Goal: Task Accomplishment & Management: Manage account settings

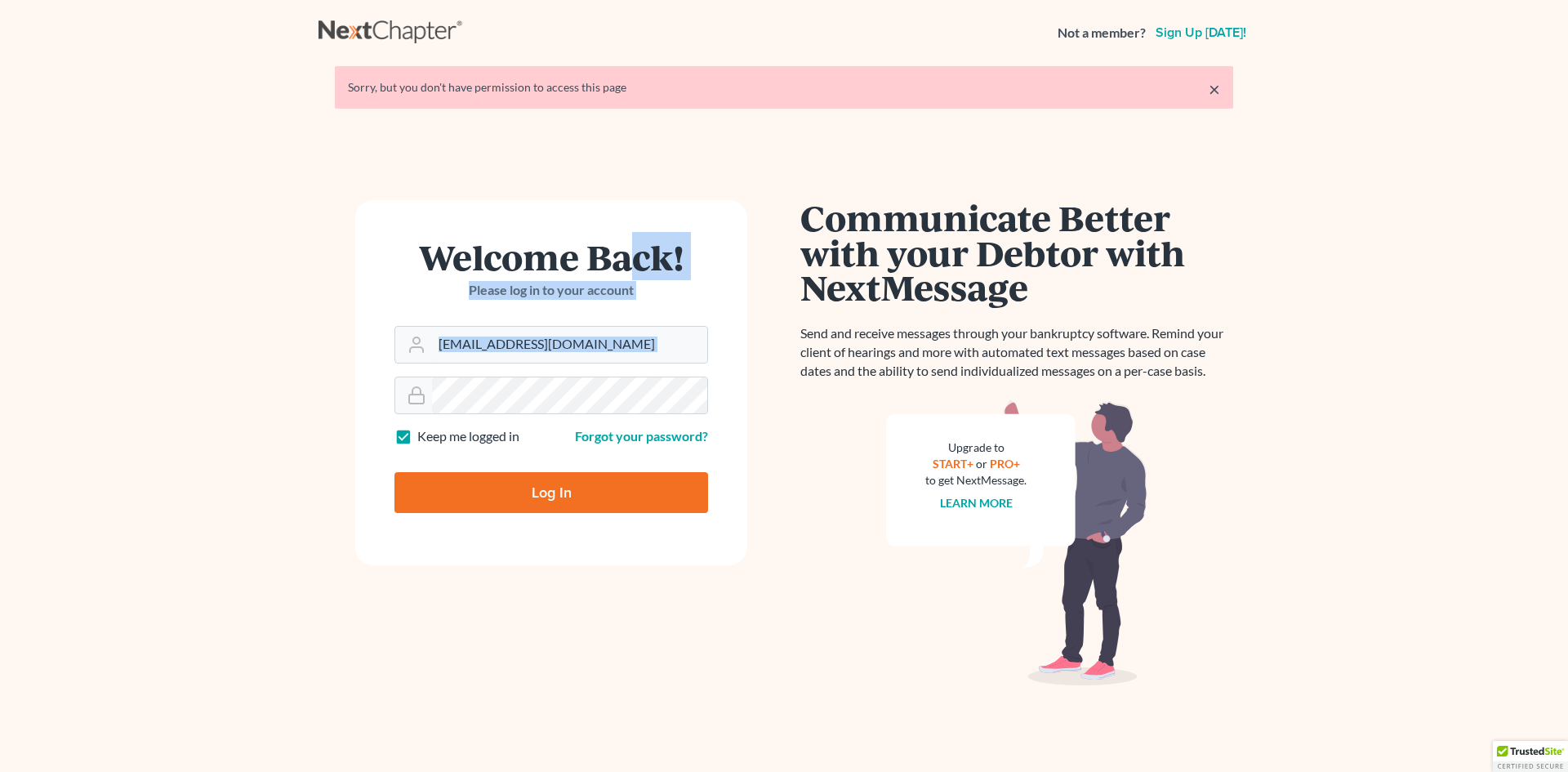
click at [523, 494] on input "Log In" at bounding box center [551, 492] width 313 height 41
type input "Thinking..."
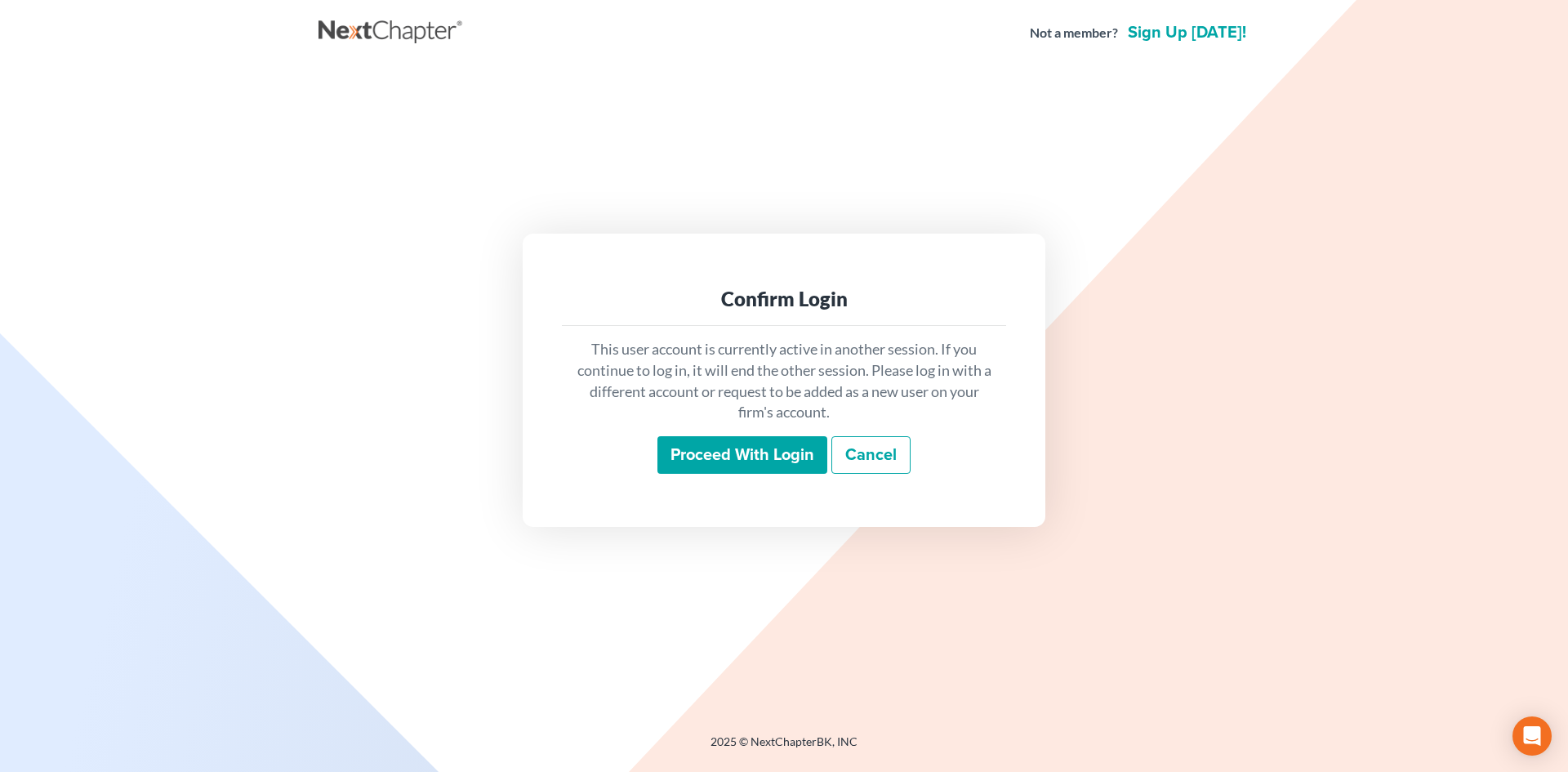
click at [753, 449] on input "Proceed with login" at bounding box center [743, 455] width 170 height 38
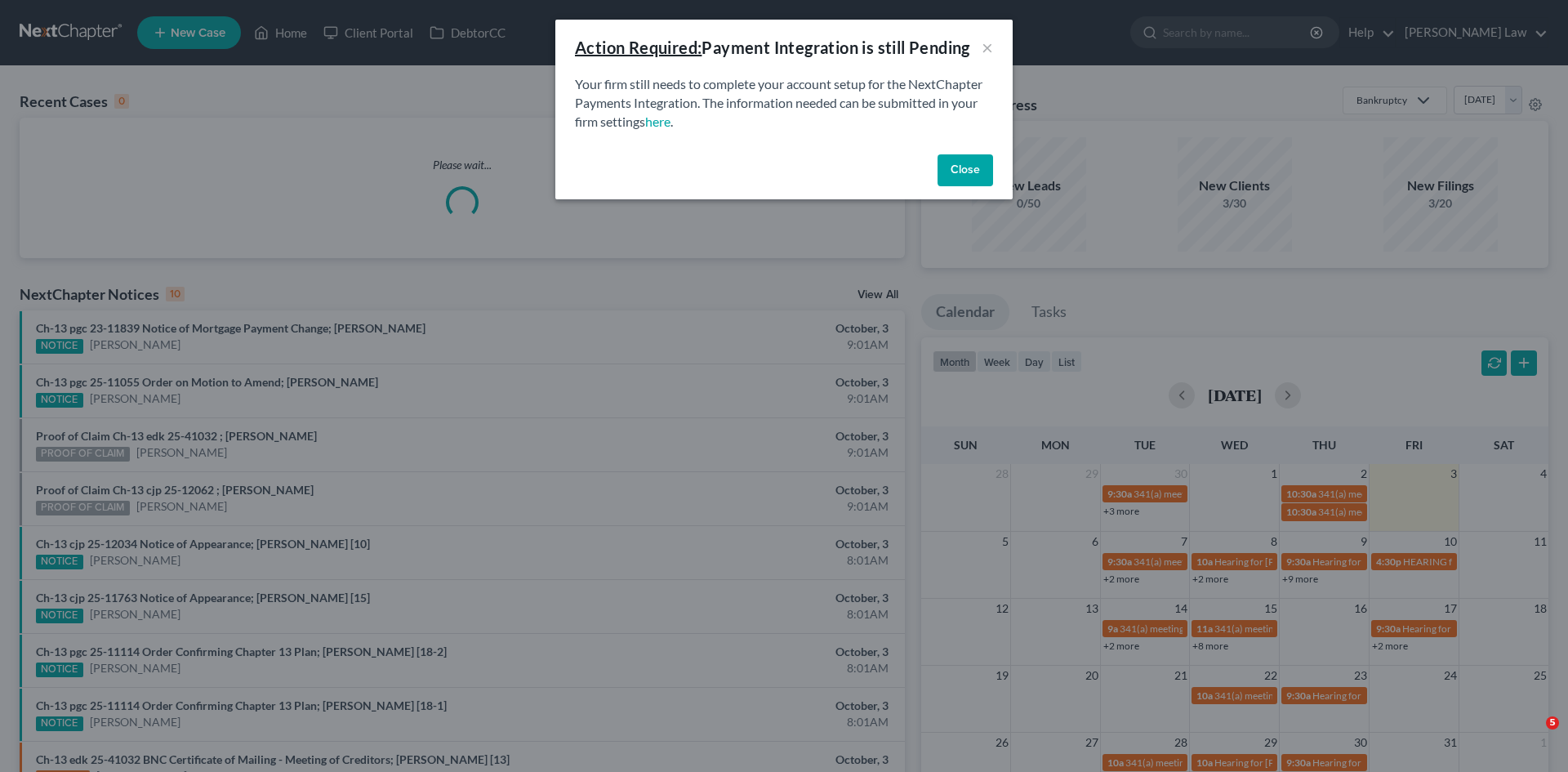
click at [929, 177] on div "Close" at bounding box center [784, 174] width 458 height 52
click at [941, 164] on button "Close" at bounding box center [964, 171] width 55 height 33
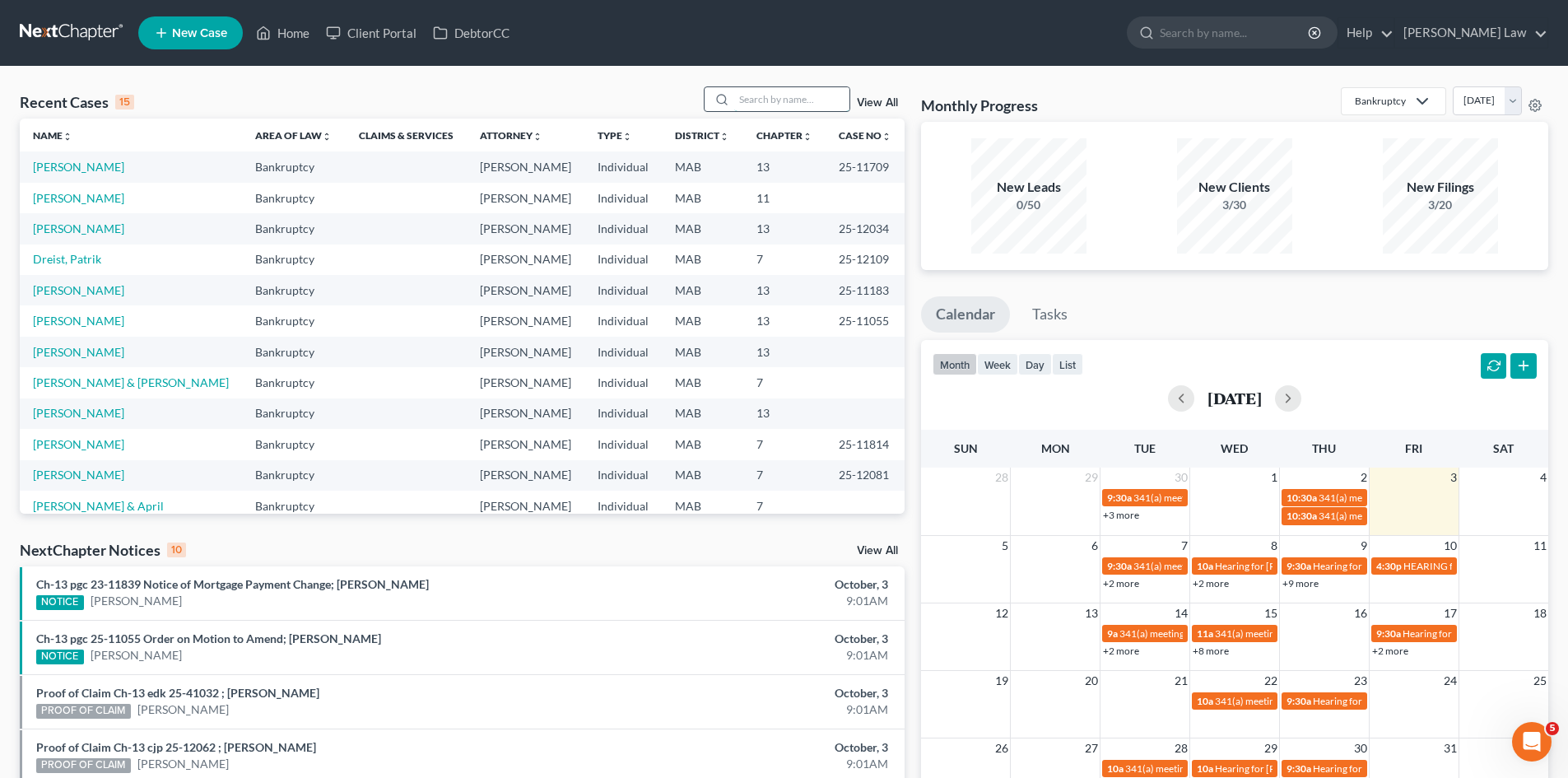
drag, startPoint x: 828, startPoint y: 112, endPoint x: 810, endPoint y: 107, distance: 18.7
click at [827, 111] on div at bounding box center [777, 99] width 146 height 25
click at [810, 107] on input "search" at bounding box center [792, 99] width 115 height 23
type input "chao"
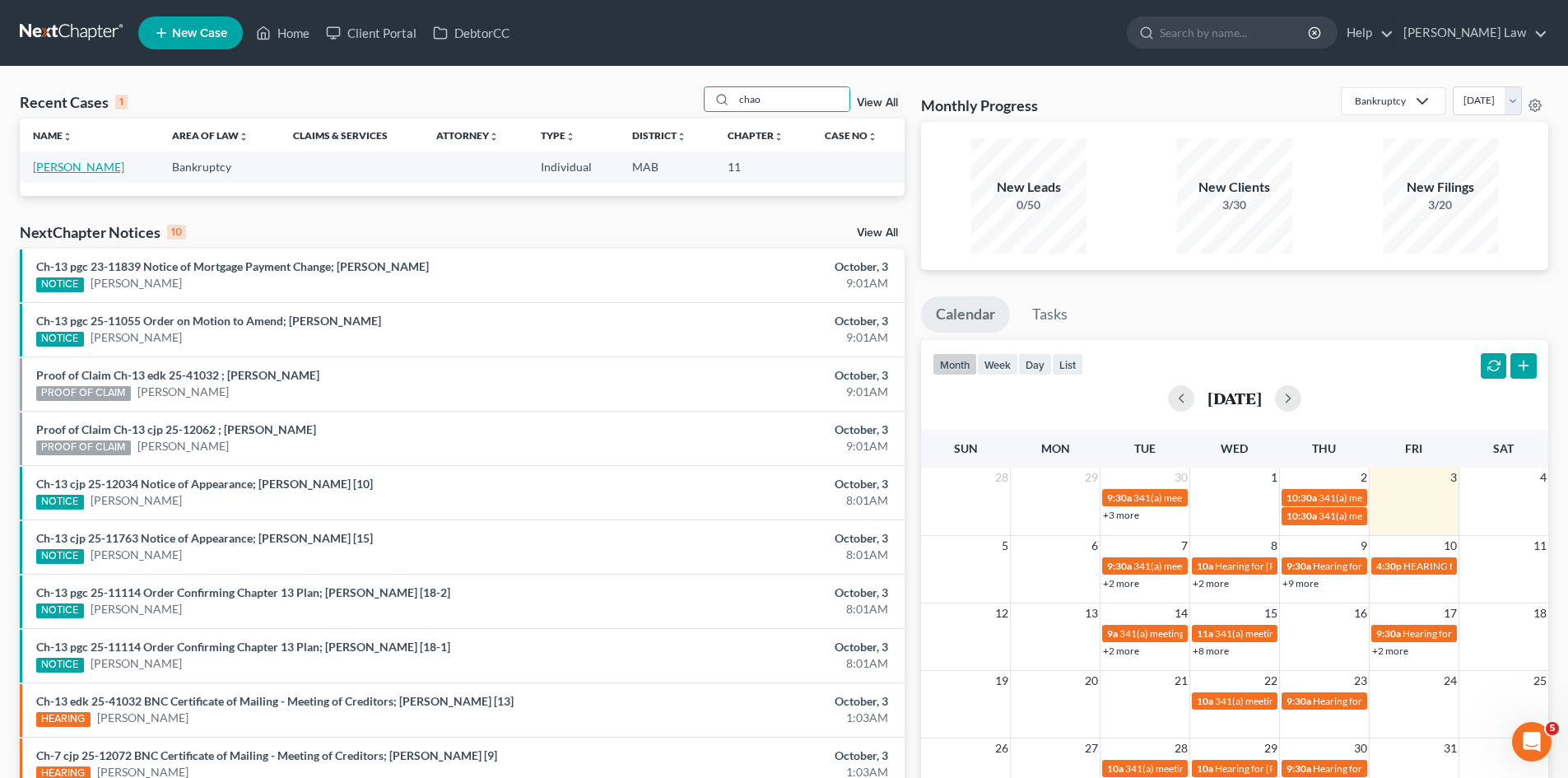
click at [85, 164] on link "Chao, Linda" at bounding box center [79, 167] width 92 height 14
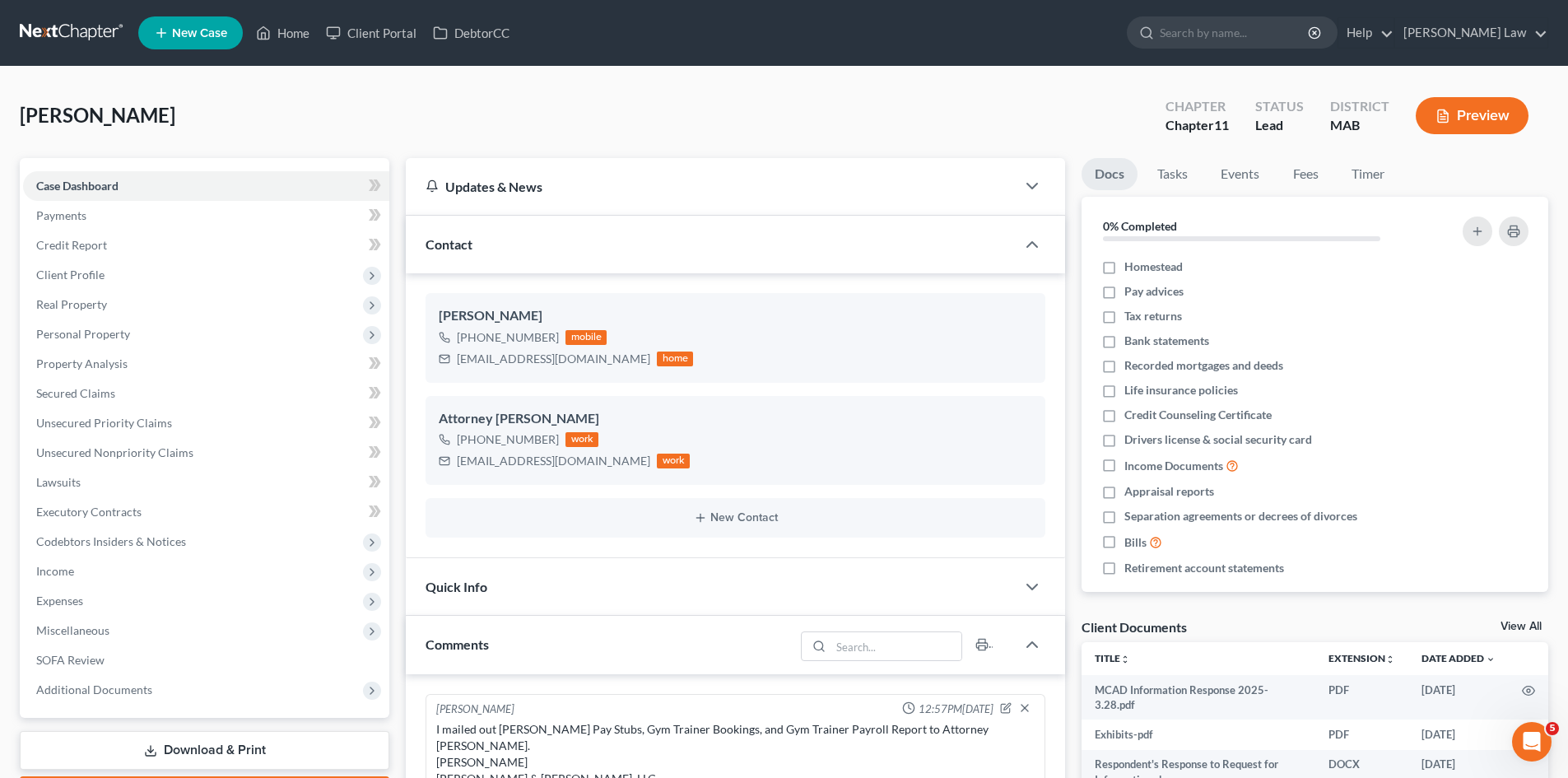
click at [1510, 627] on link "View All" at bounding box center [1521, 627] width 41 height 12
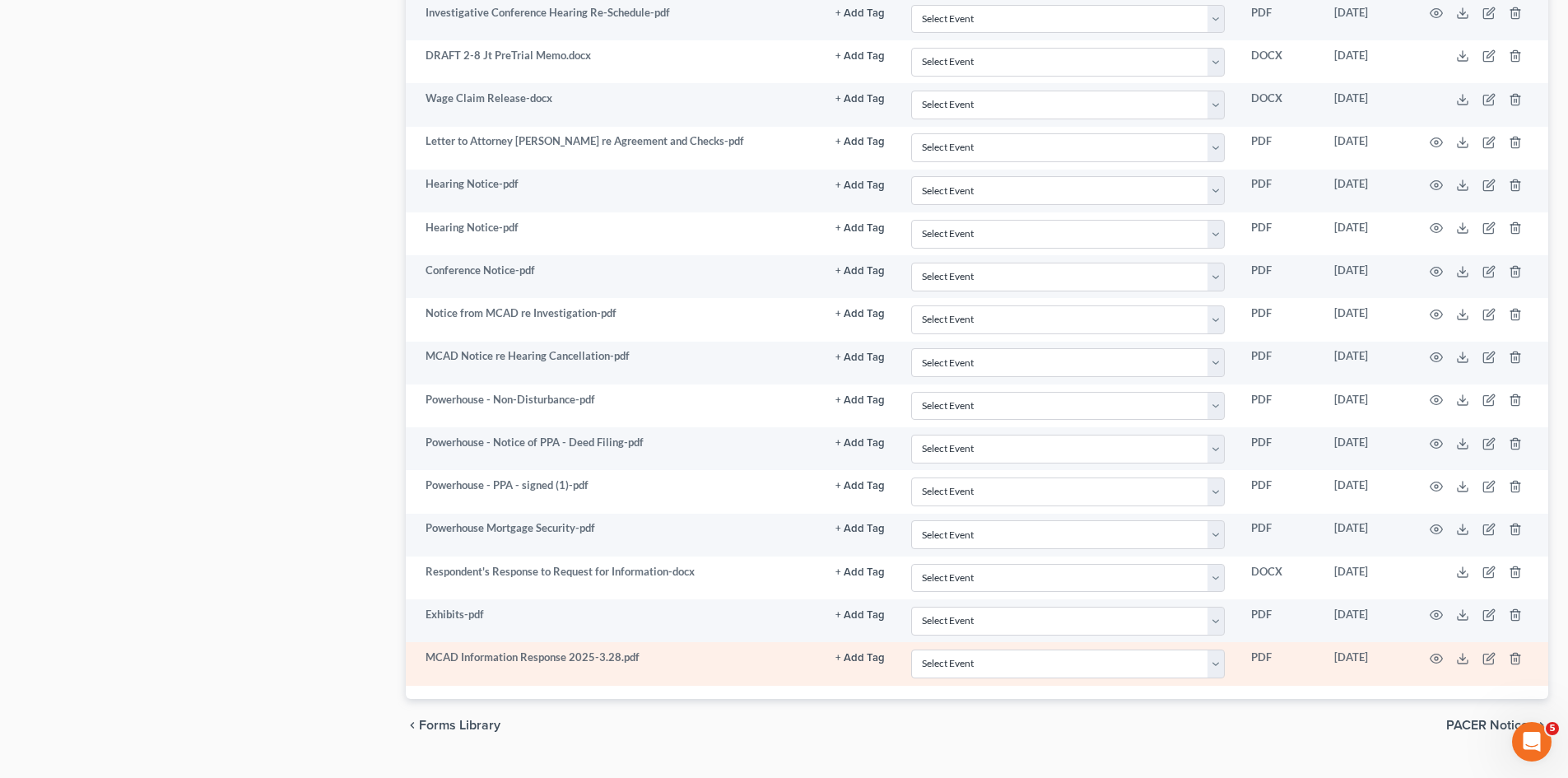
scroll to position [2285, 0]
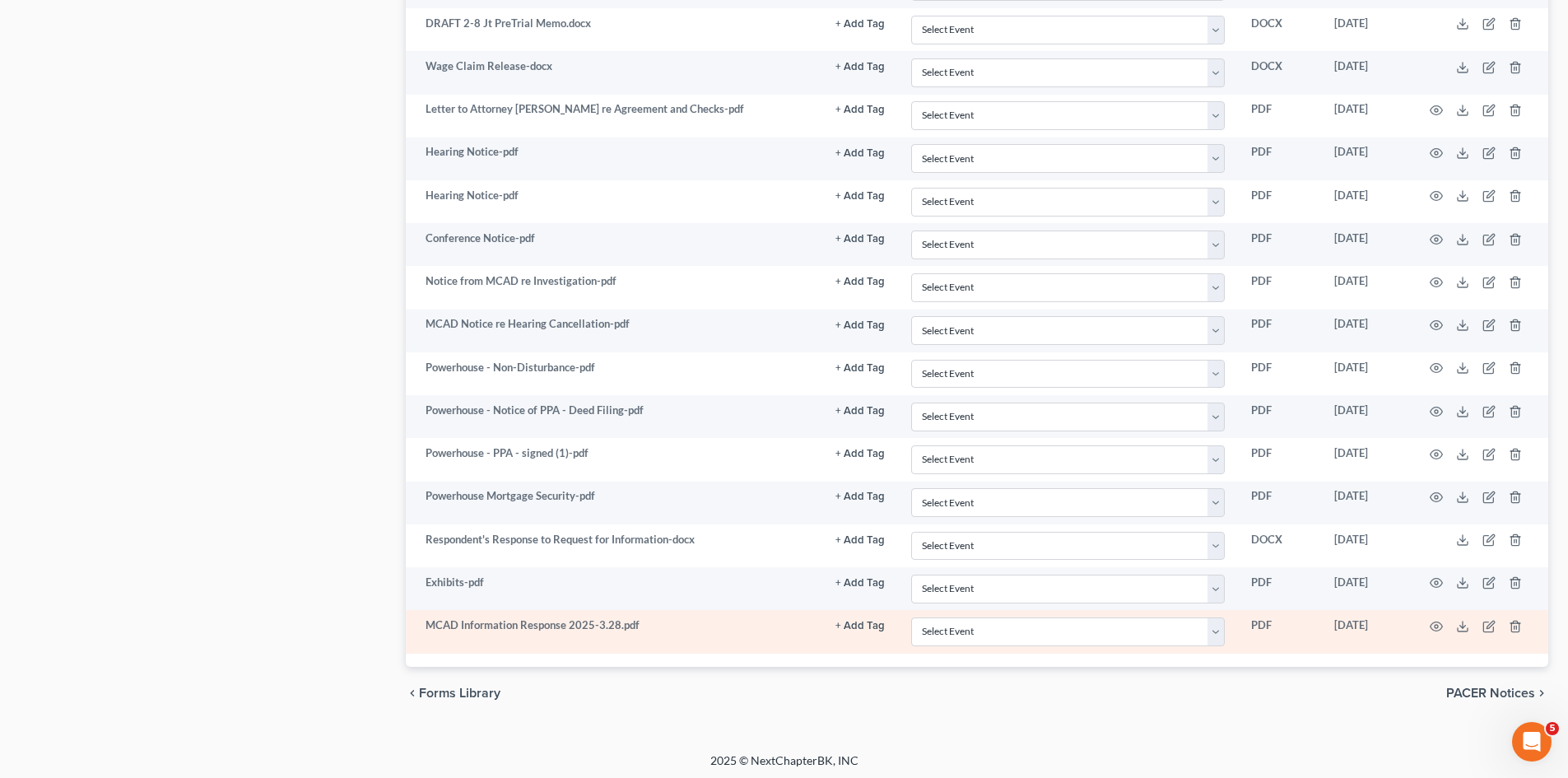
click at [1470, 621] on td at bounding box center [1479, 632] width 138 height 43
click at [1458, 625] on icon at bounding box center [1464, 627] width 14 height 14
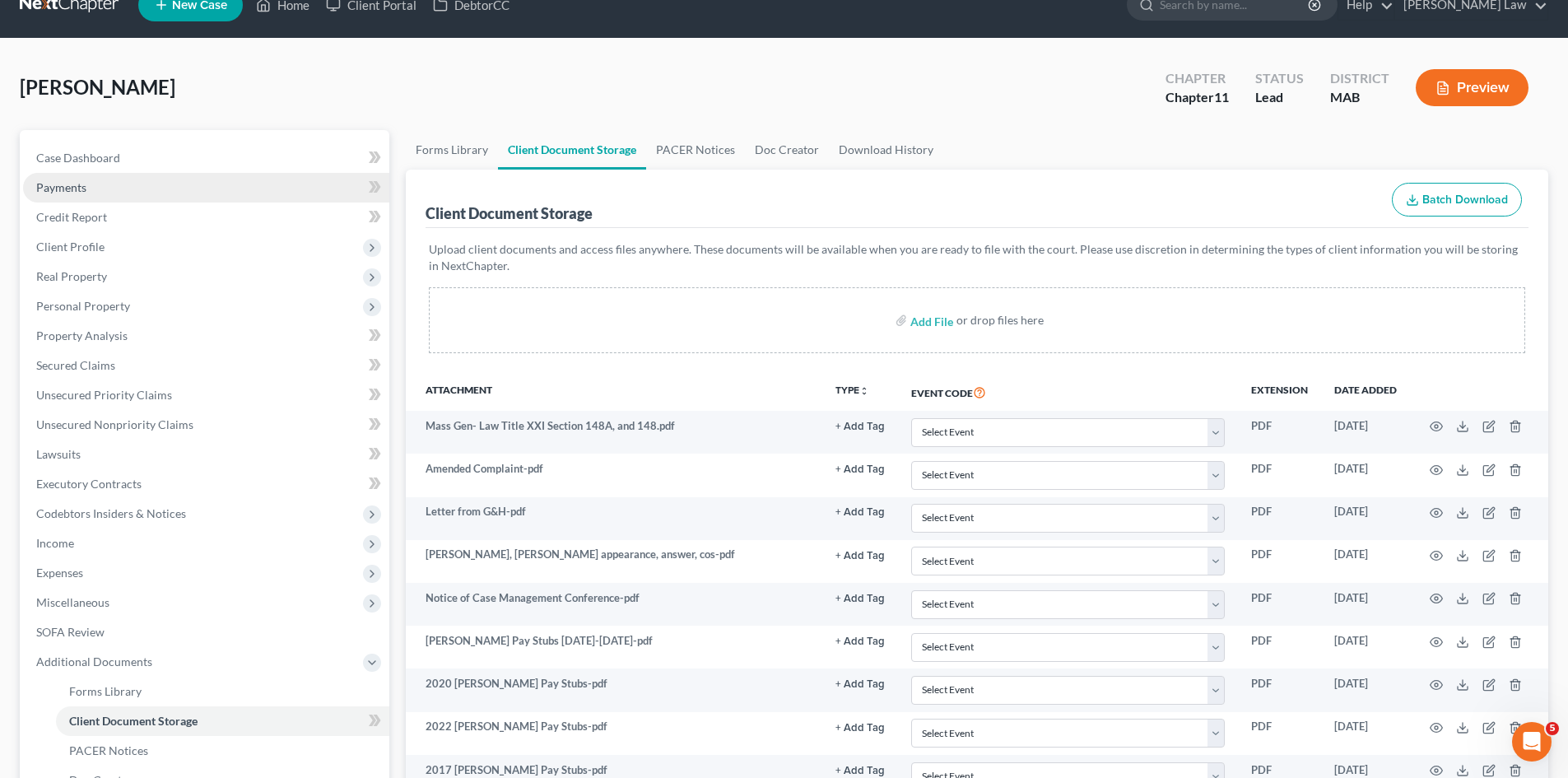
scroll to position [0, 0]
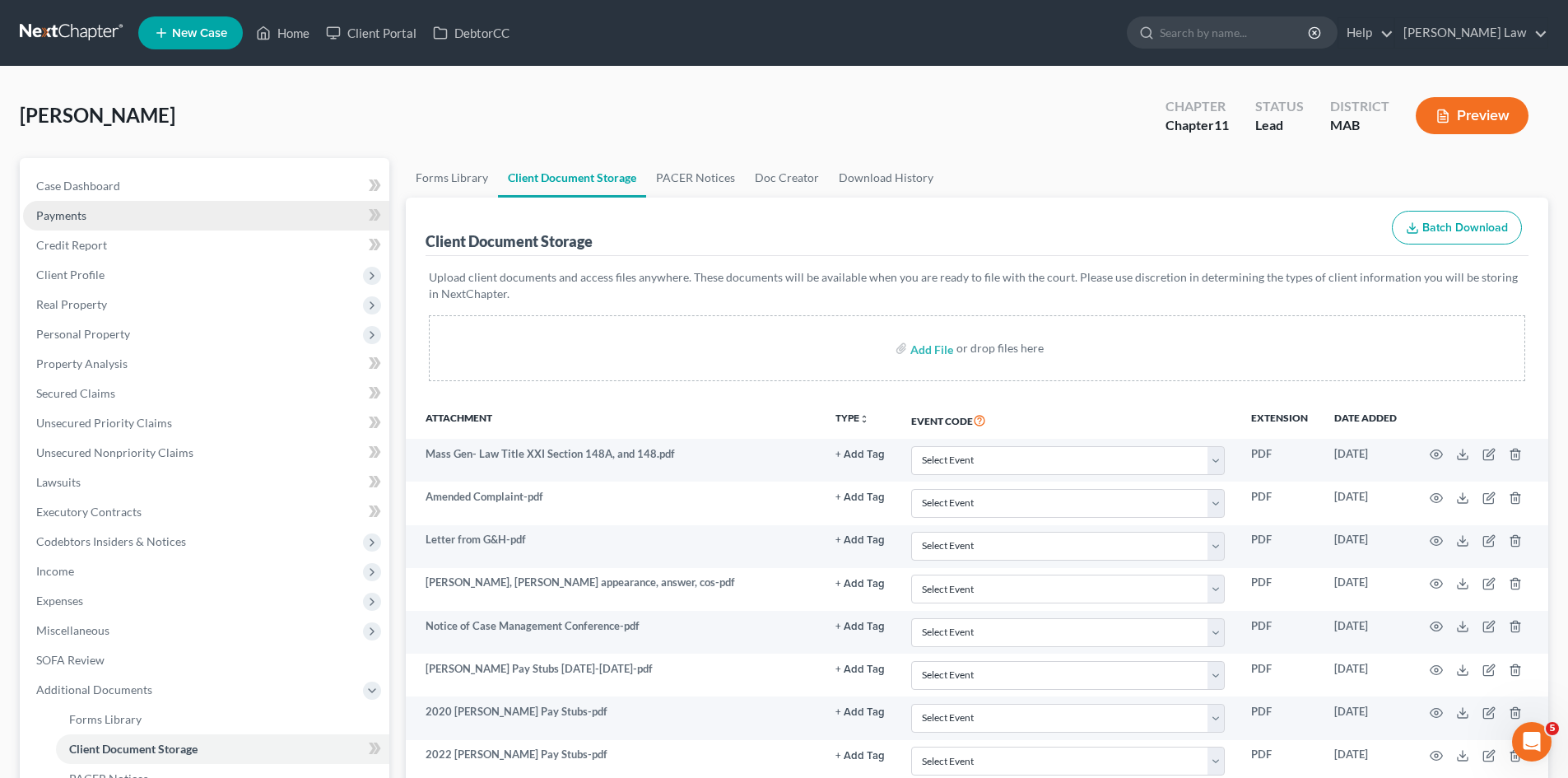
click at [298, 202] on link "Payments" at bounding box center [207, 215] width 367 height 29
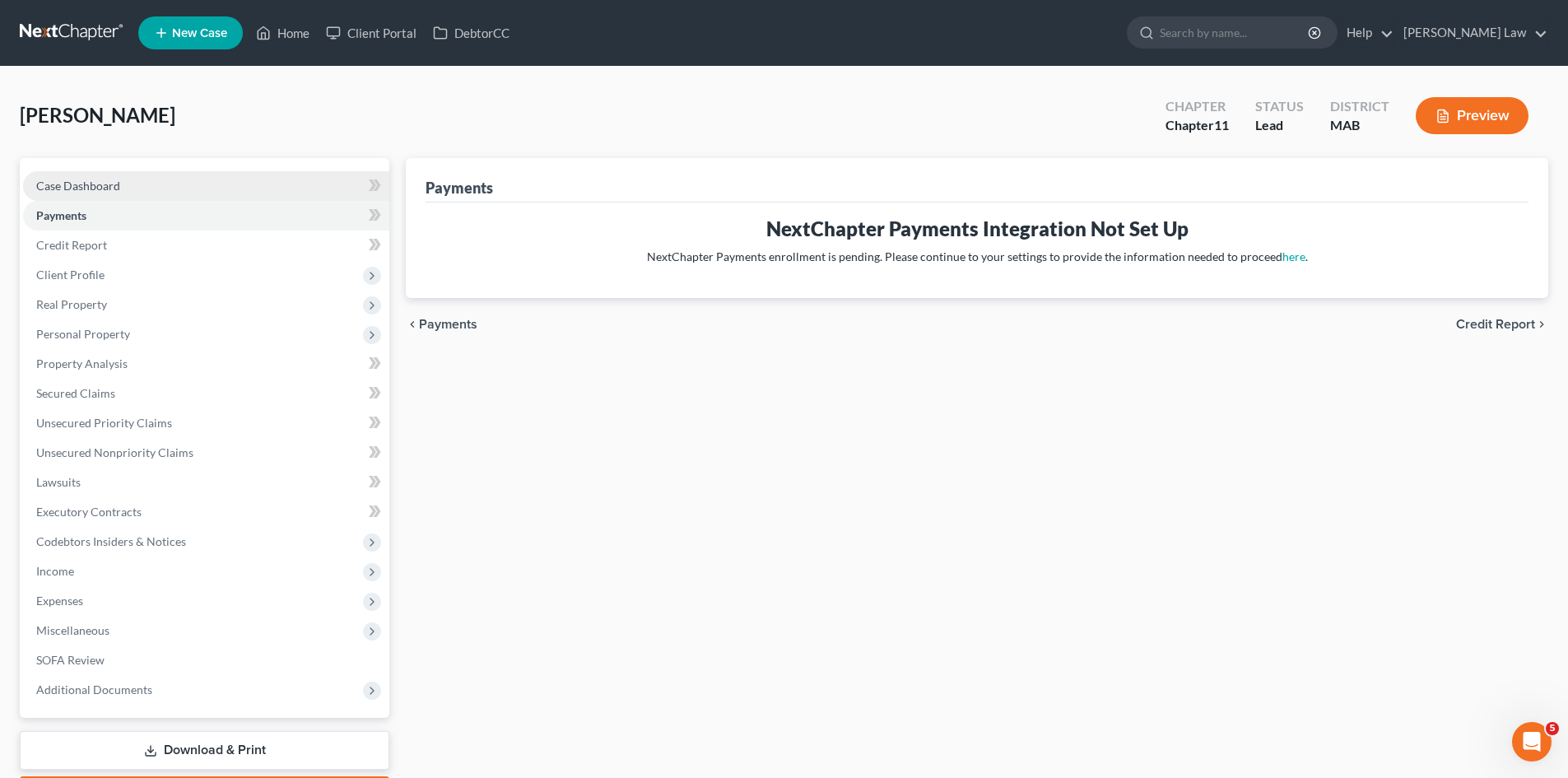
click at [280, 182] on link "Case Dashboard" at bounding box center [207, 186] width 367 height 29
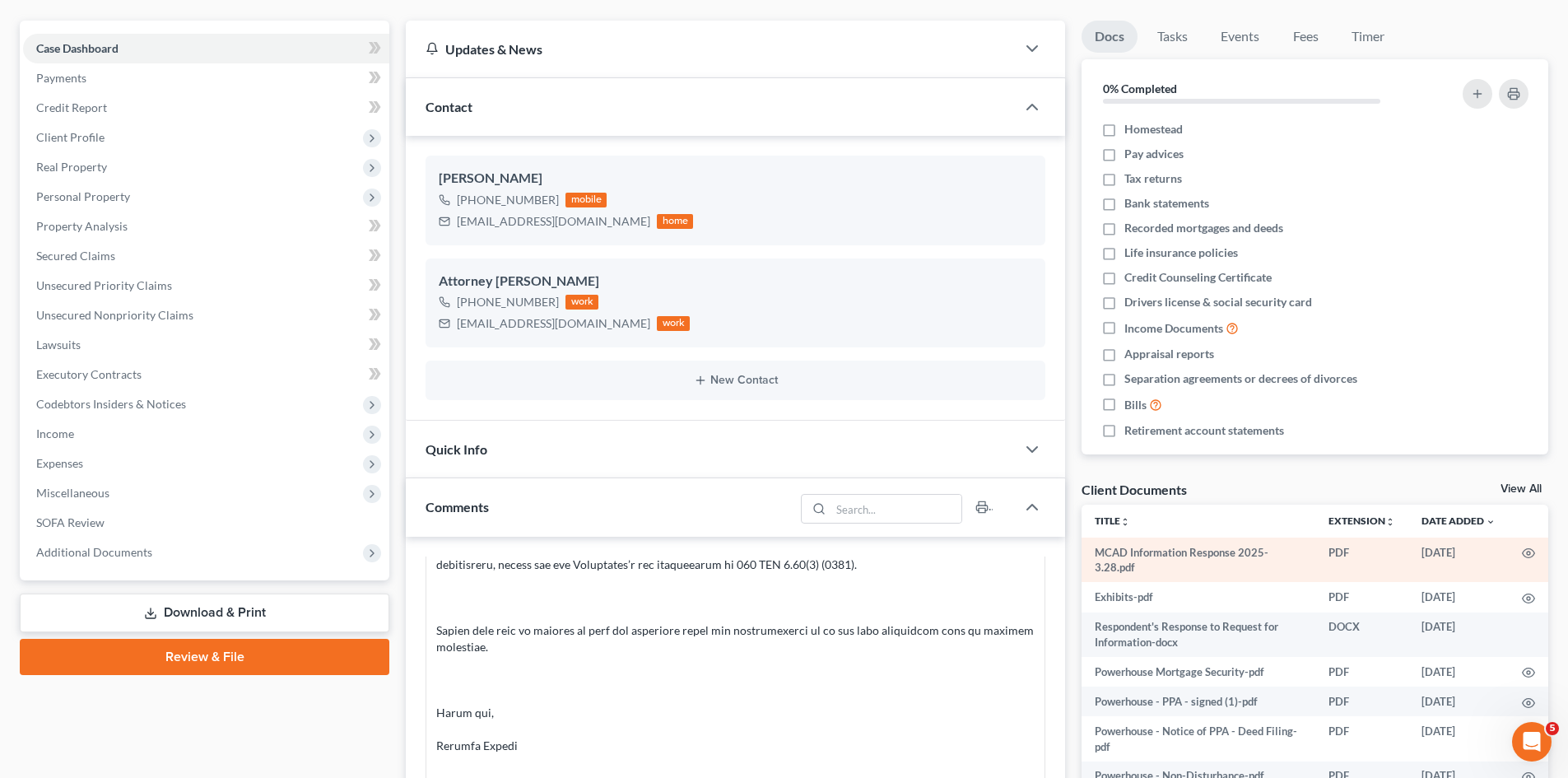
scroll to position [274, 0]
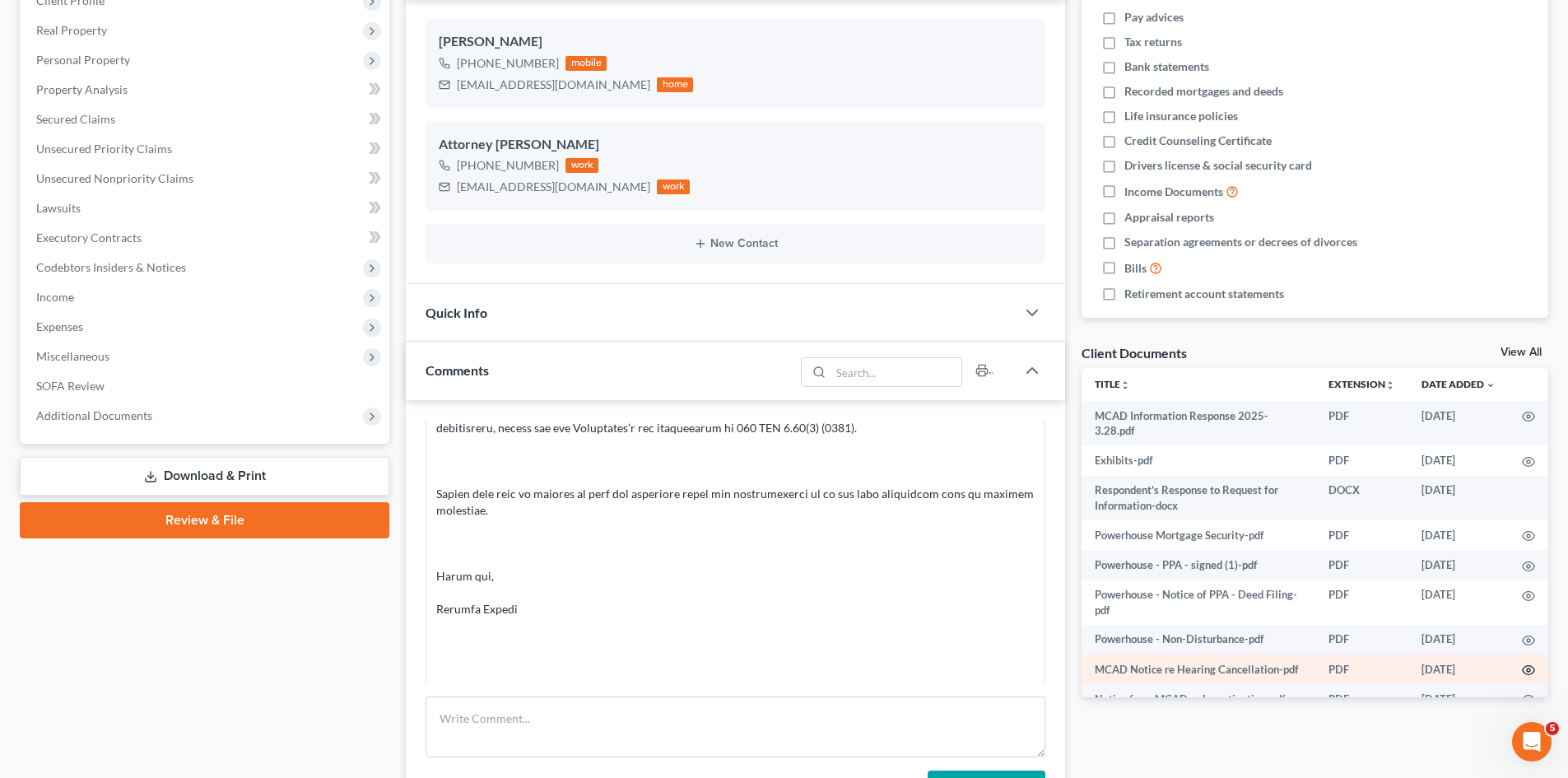
click at [1522, 669] on icon "button" at bounding box center [1529, 671] width 14 height 14
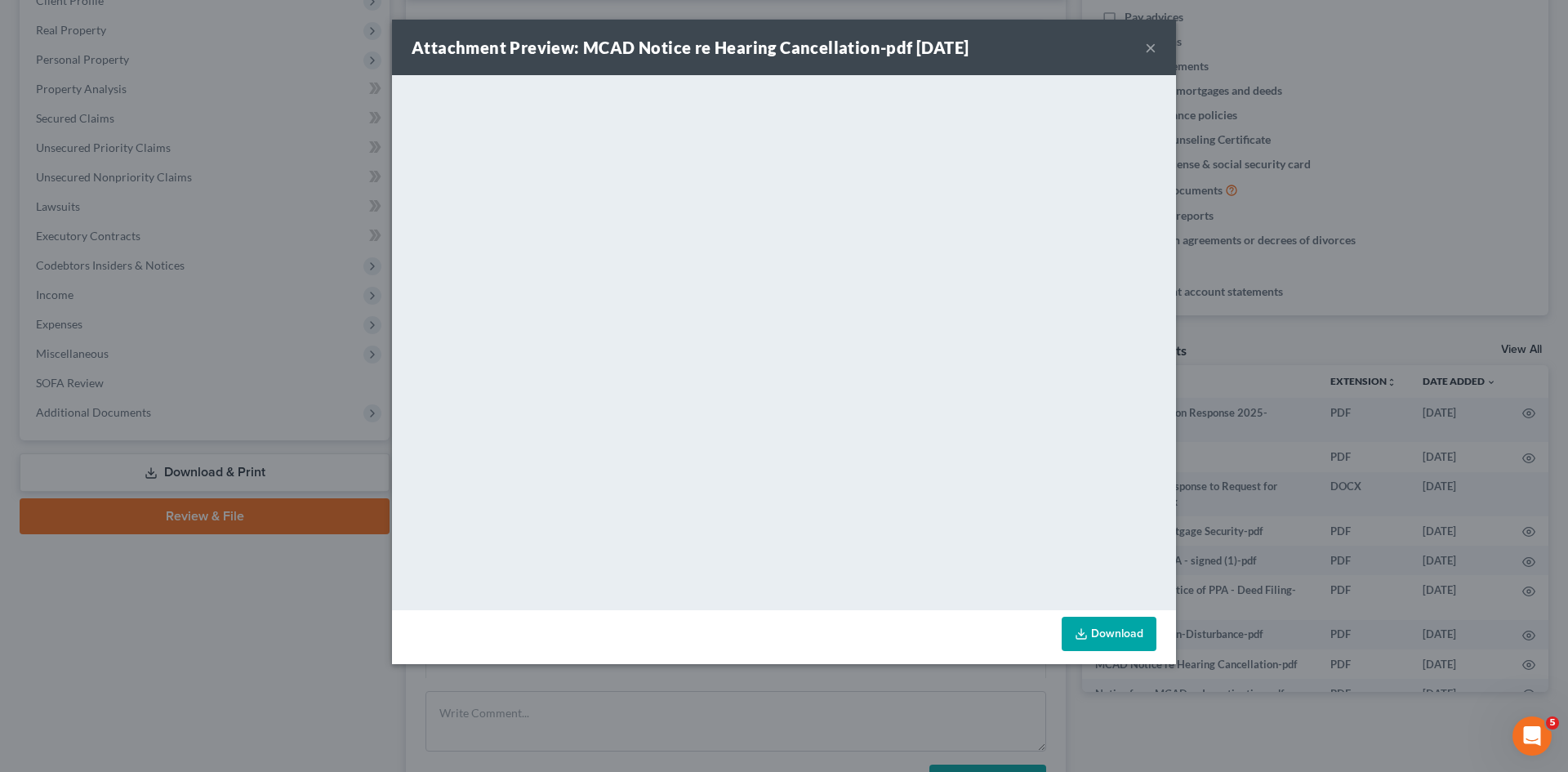
click at [1284, 456] on div "Attachment Preview: MCAD Notice re Hearing Cancellation-pdf 12/27/2023 × <objec…" at bounding box center [784, 386] width 1568 height 772
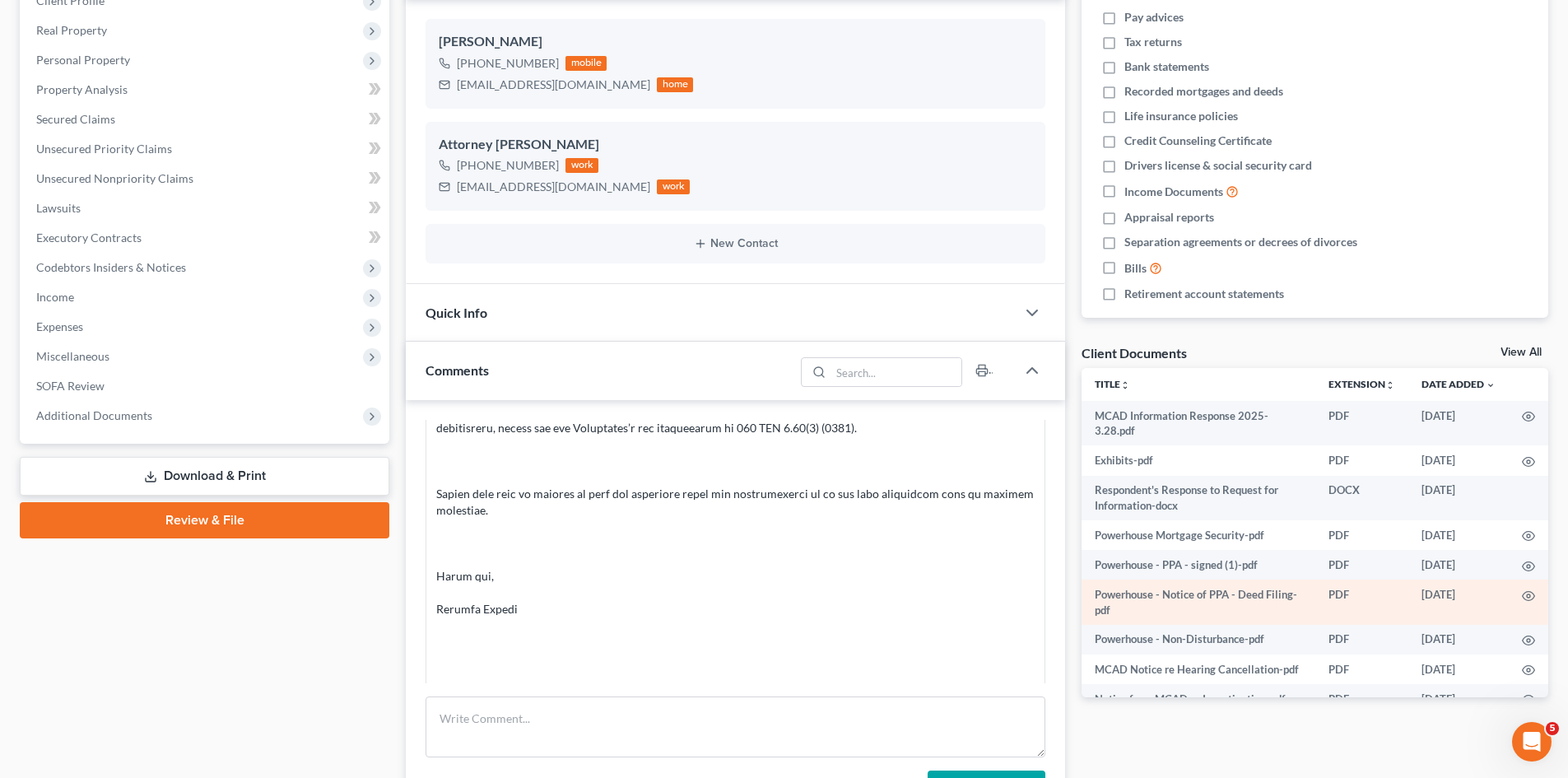
scroll to position [137, 0]
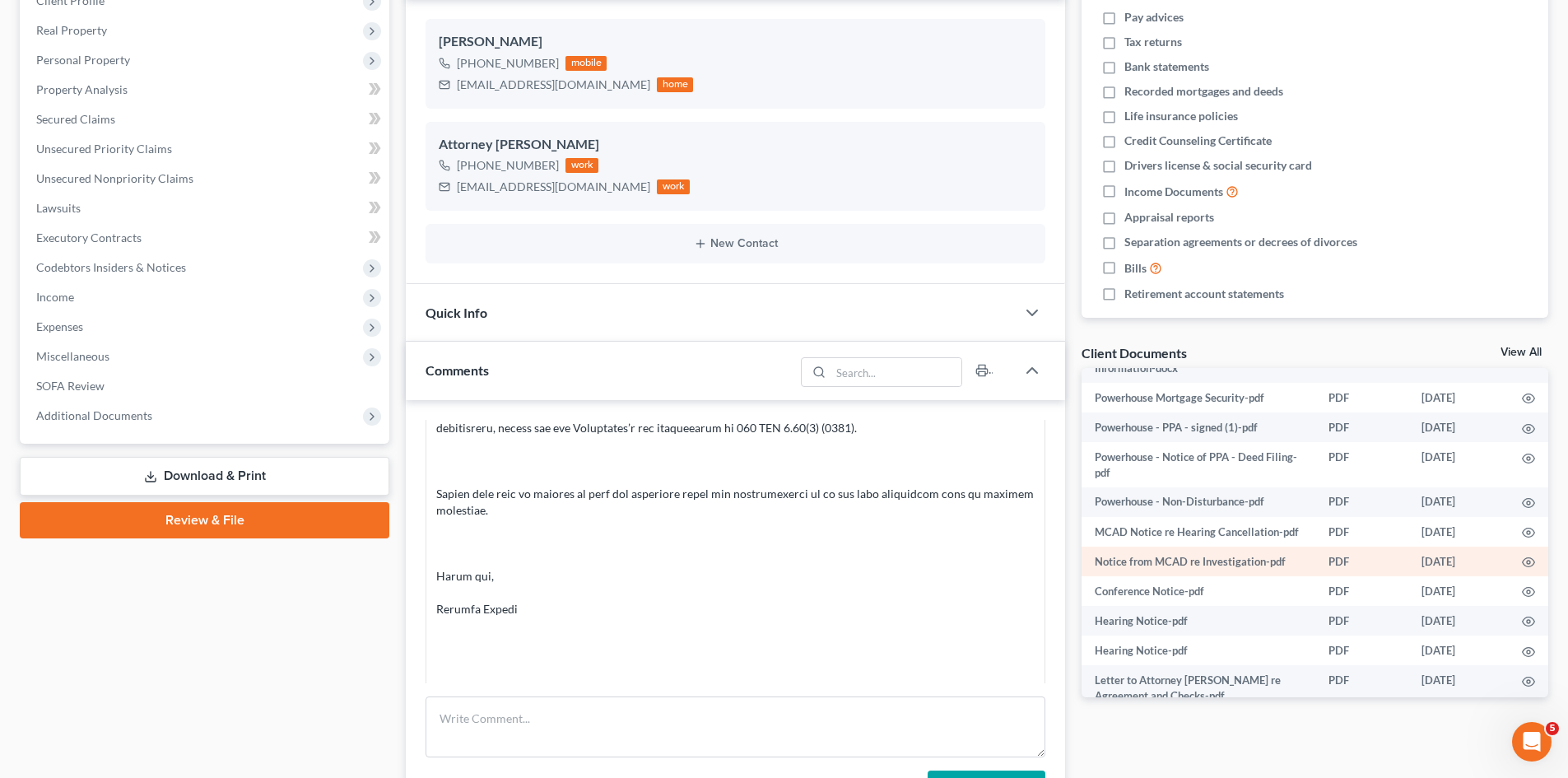
click at [1526, 576] on td at bounding box center [1529, 562] width 40 height 29
click at [1522, 568] on icon "button" at bounding box center [1529, 563] width 14 height 14
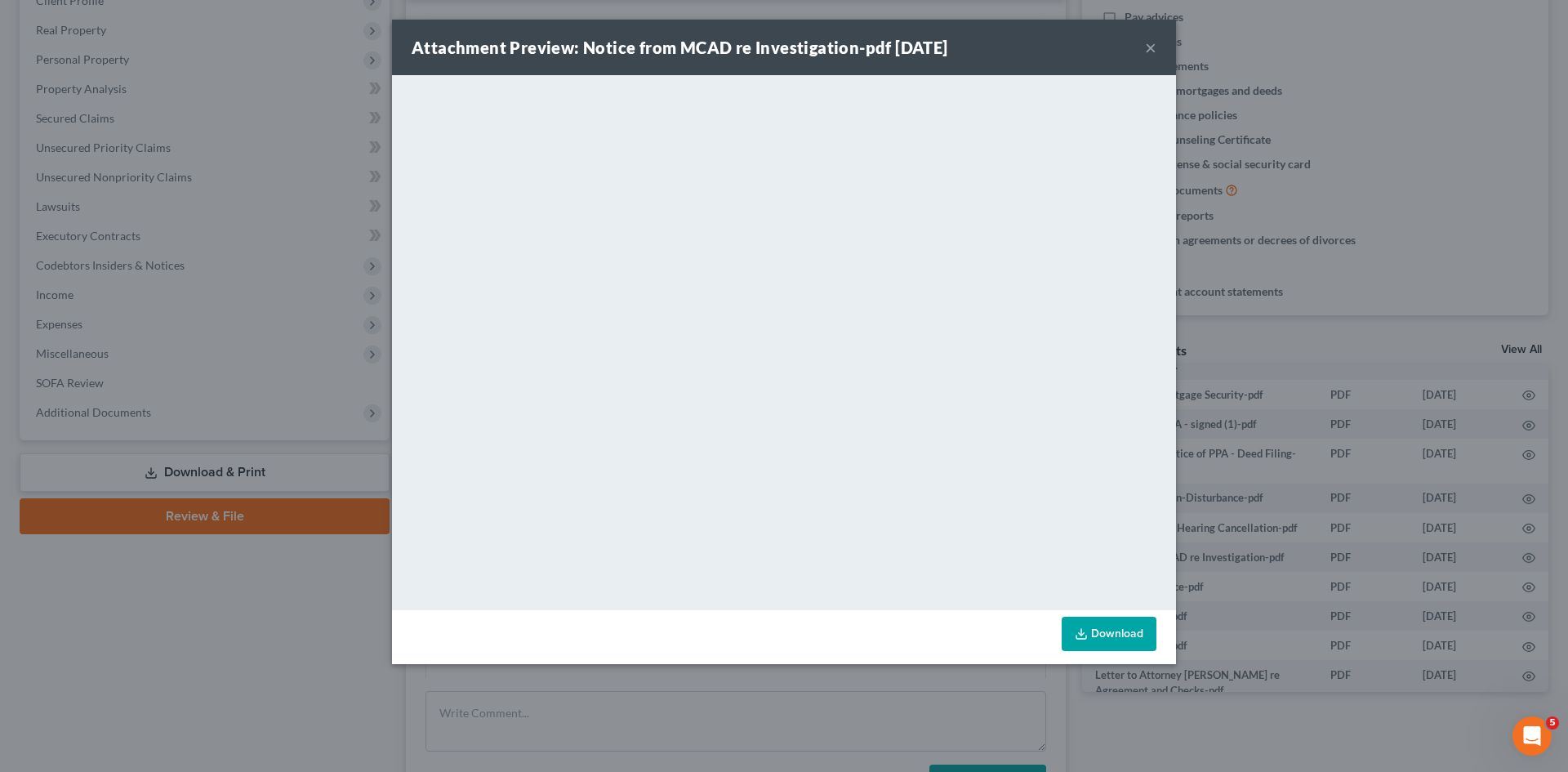
click at [1278, 451] on div "Attachment Preview: Notice from MCAD re Investigation-pdf 12/15/2023 × <object …" at bounding box center [784, 386] width 1568 height 772
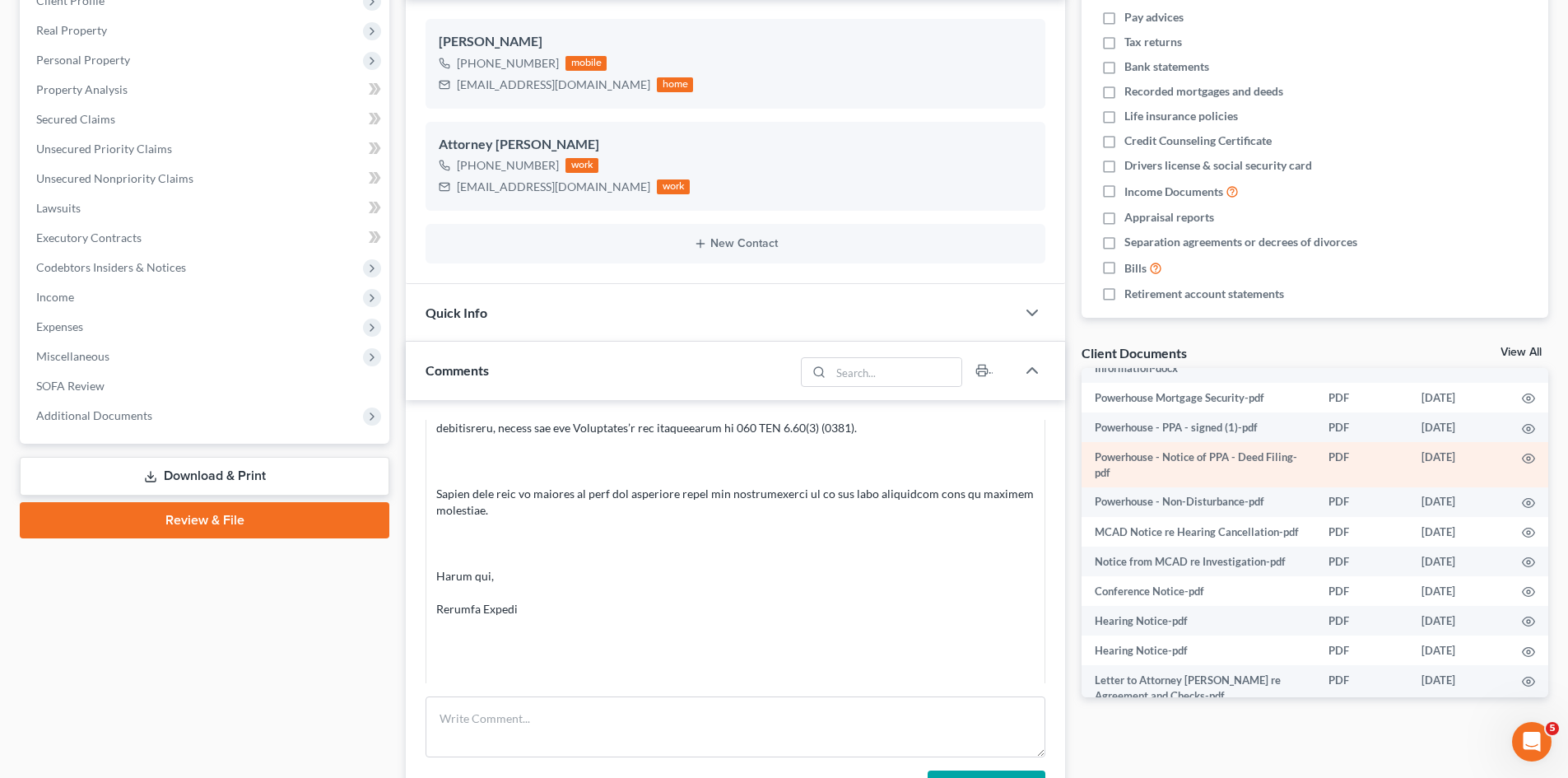
scroll to position [274, 0]
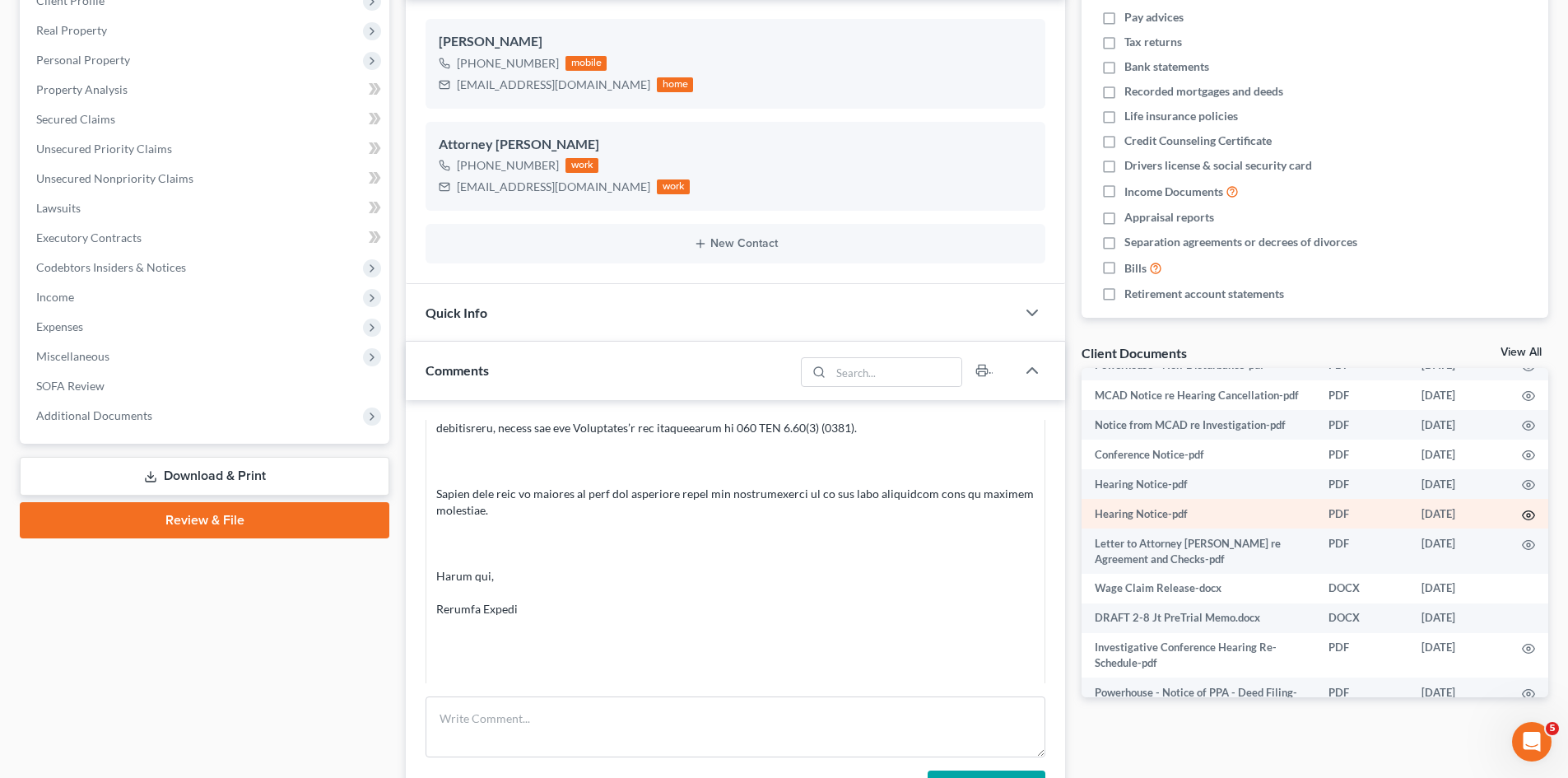
click at [1522, 522] on icon "button" at bounding box center [1529, 516] width 14 height 14
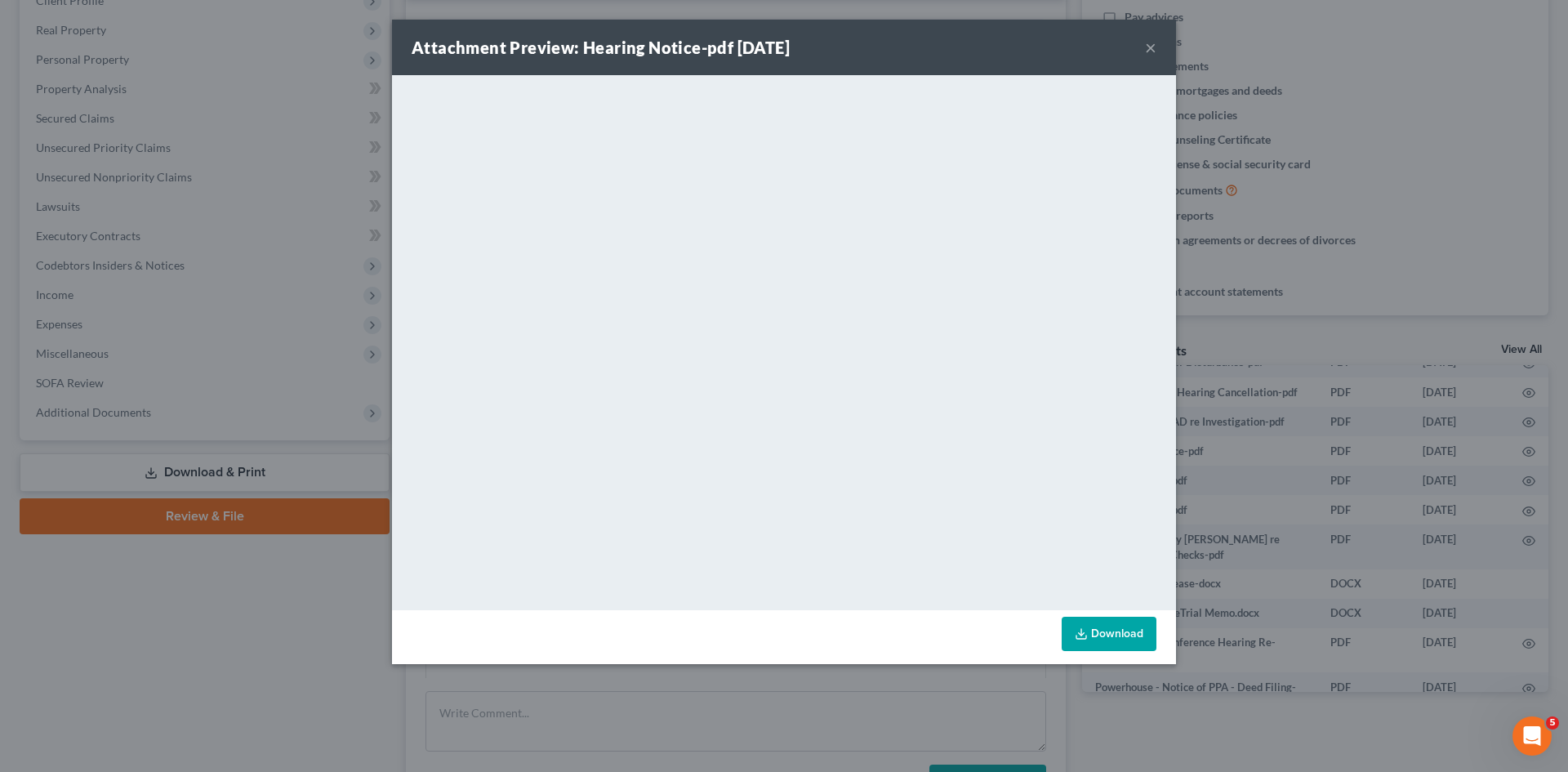
click at [1434, 452] on div "Attachment Preview: Hearing Notice-pdf 02/20/2023 × <object ng-attr-data='https…" at bounding box center [784, 386] width 1568 height 772
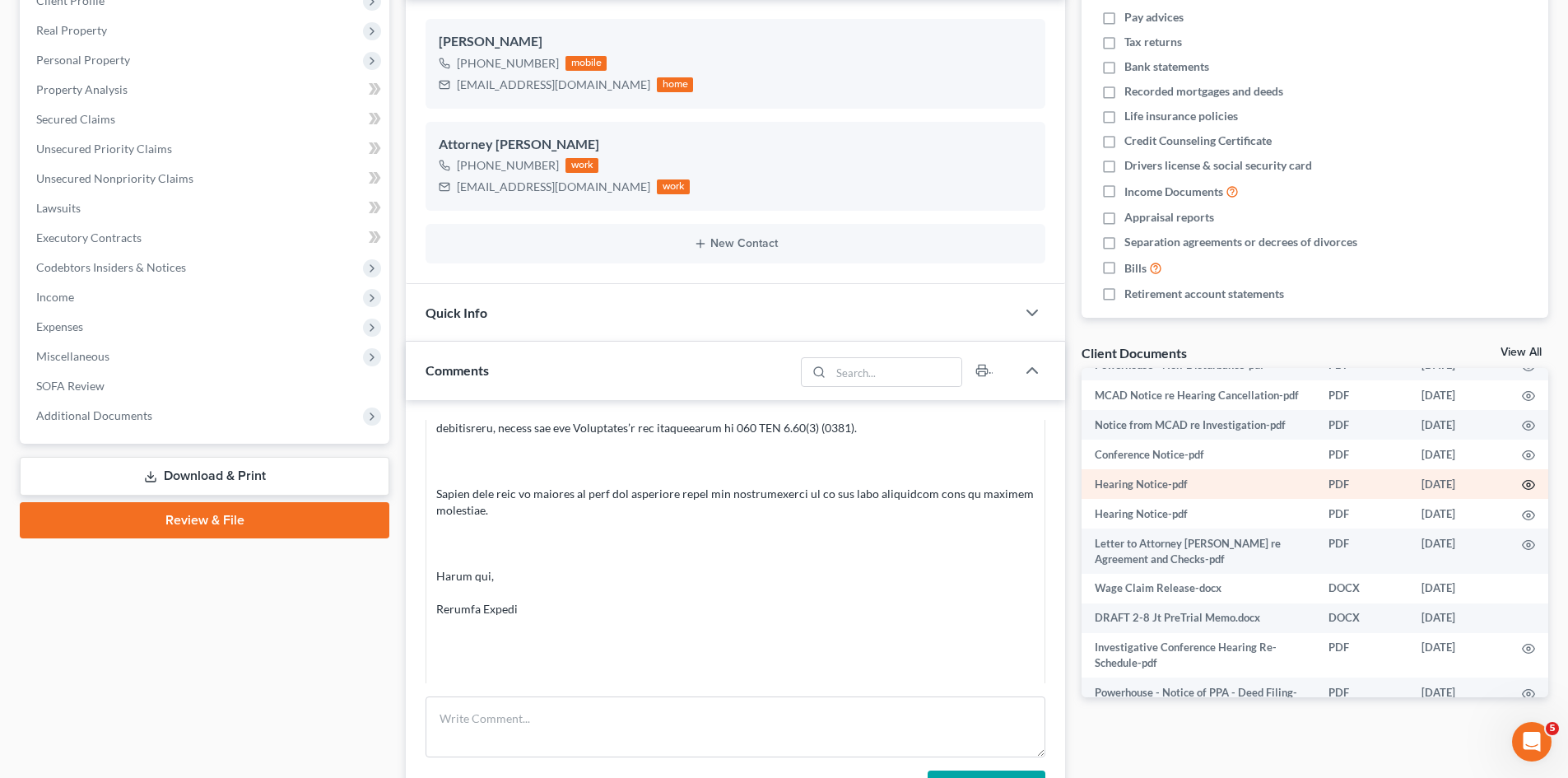
click at [1522, 491] on icon "button" at bounding box center [1529, 486] width 14 height 14
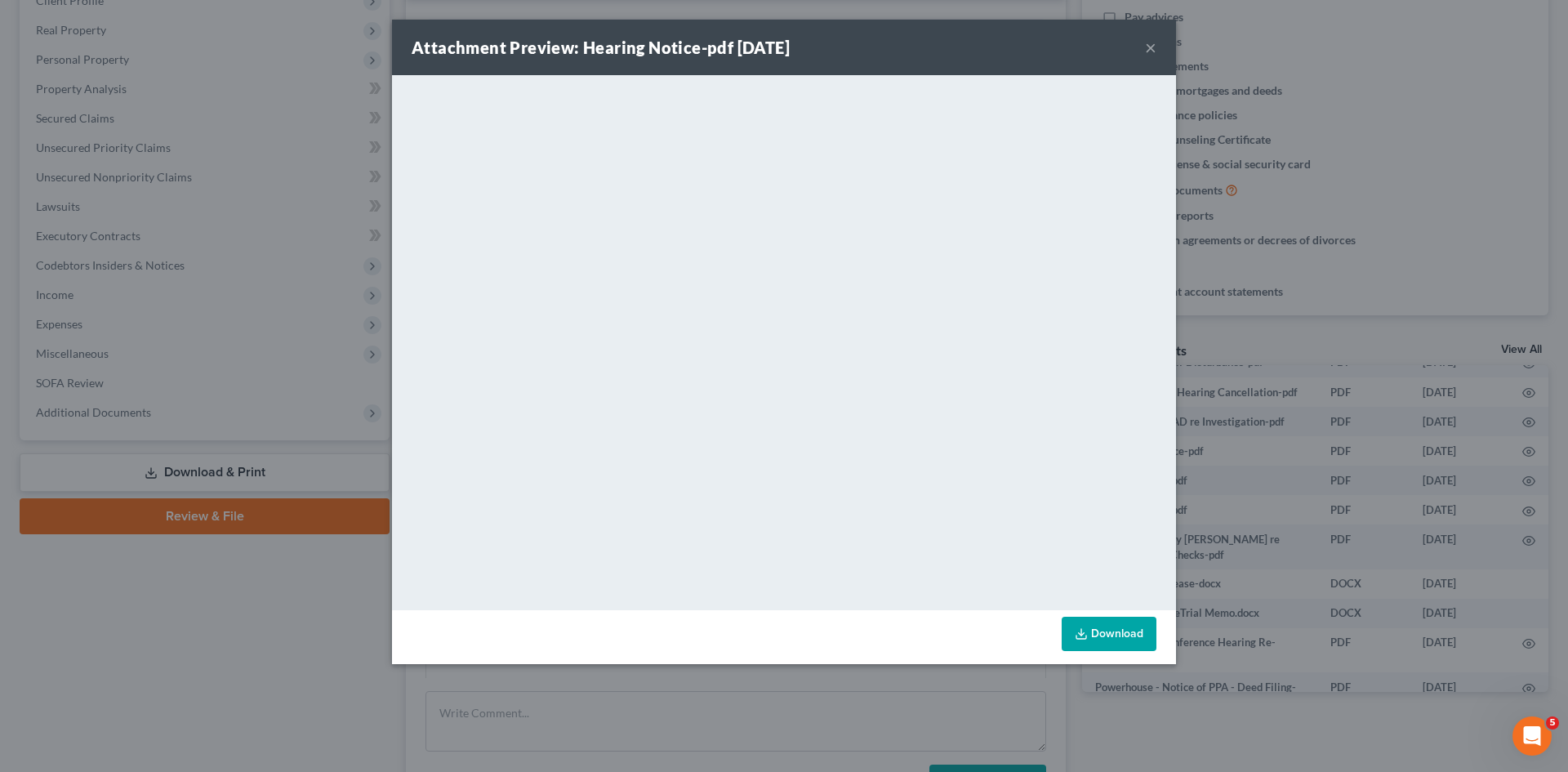
click at [1420, 381] on div "Attachment Preview: Hearing Notice-pdf 04/05/2023 × <object ng-attr-data='https…" at bounding box center [784, 386] width 1568 height 772
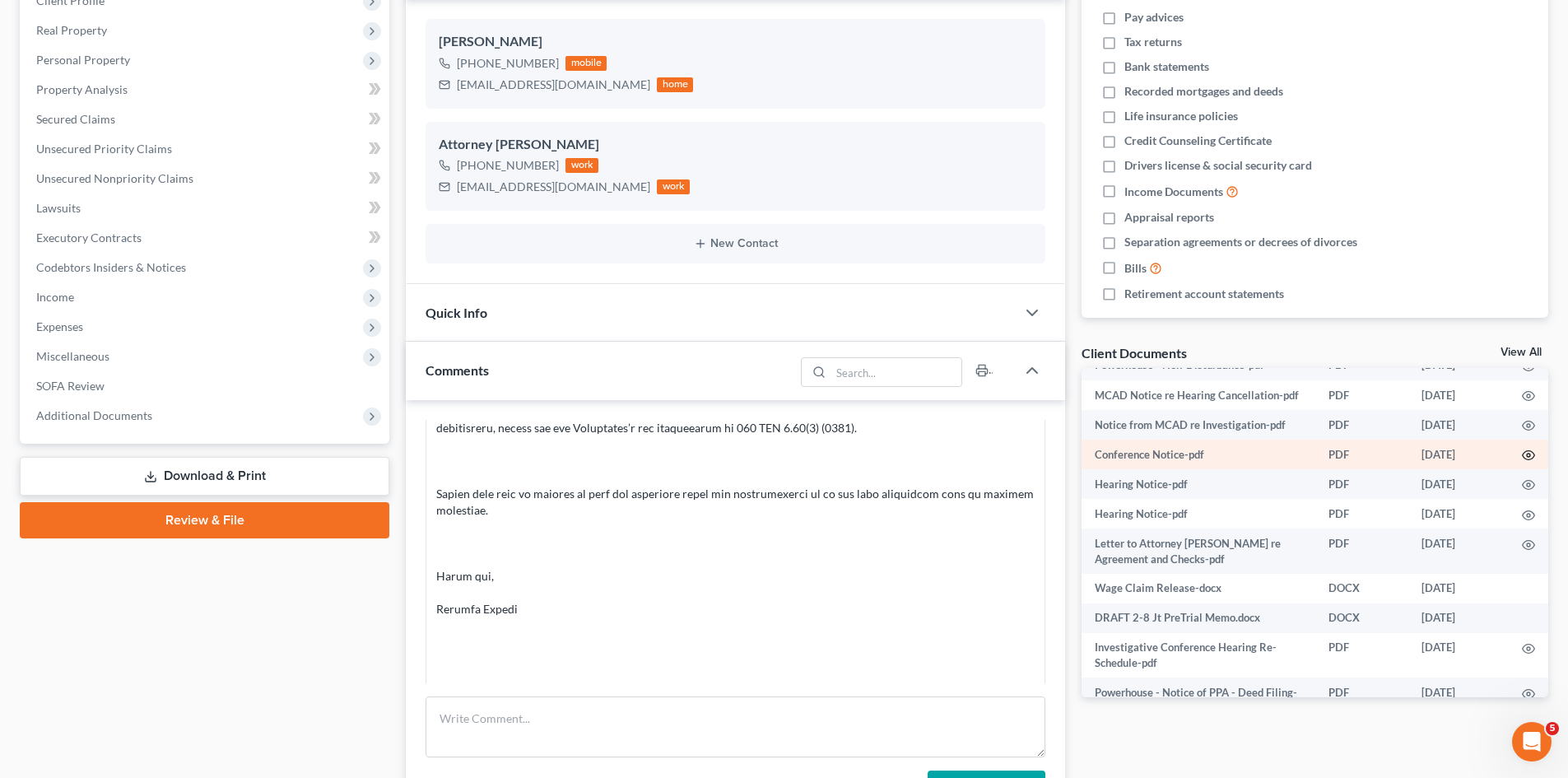
click at [1522, 462] on icon "button" at bounding box center [1529, 455] width 14 height 14
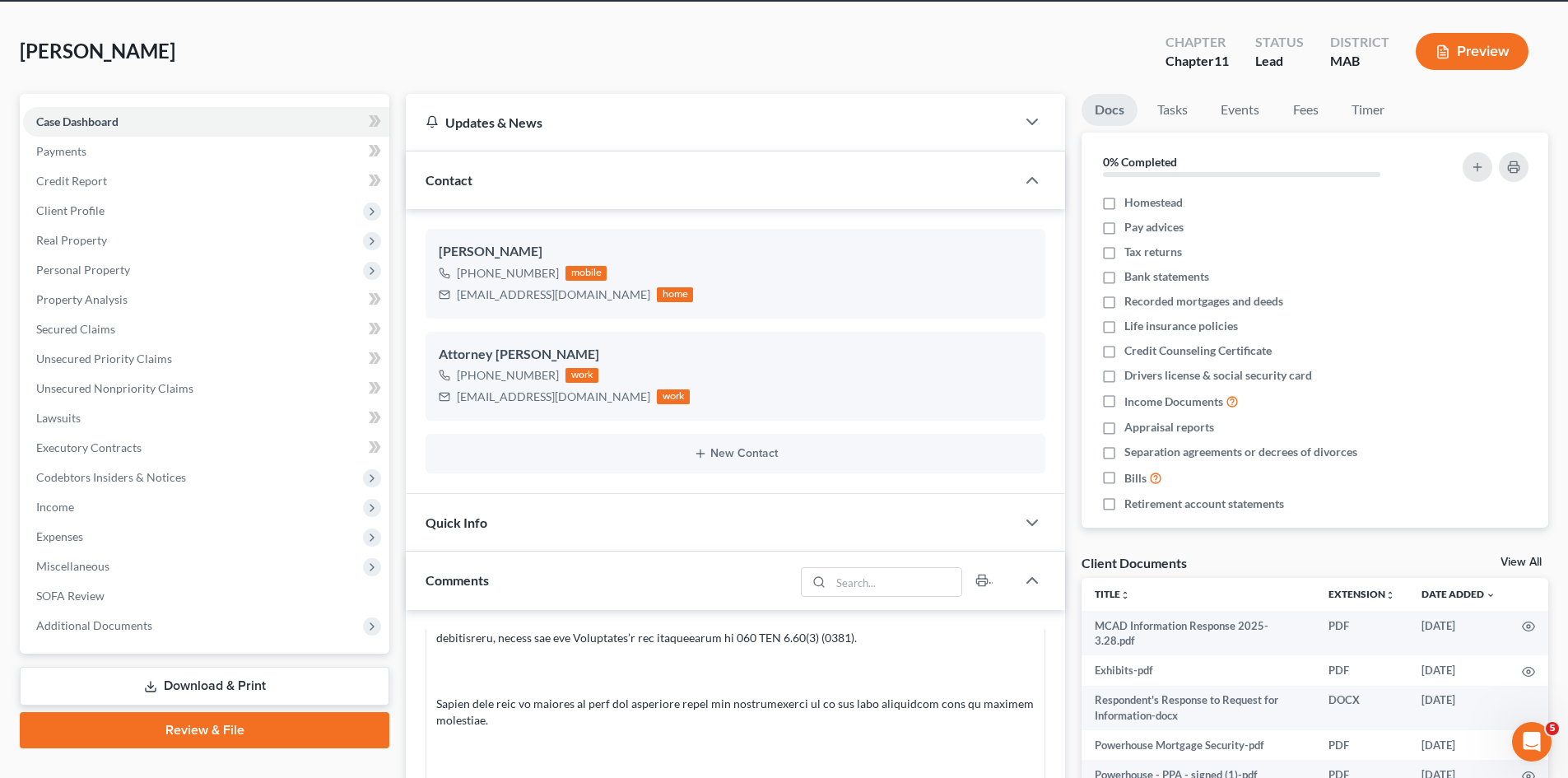
scroll to position [0, 0]
